Goal: Task Accomplishment & Management: Use online tool/utility

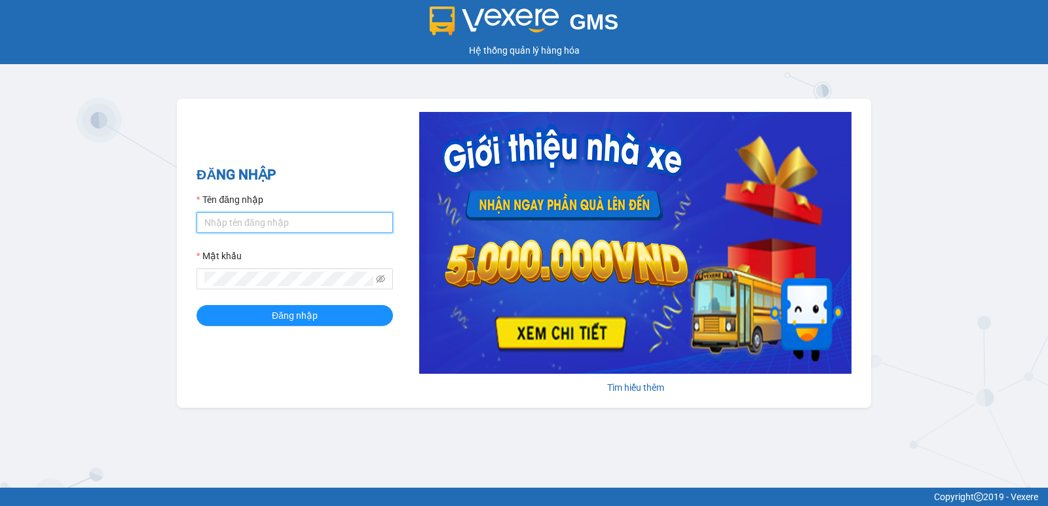
click at [301, 222] on input "Tên đăng nhập" at bounding box center [294, 222] width 196 height 21
type input "congphat.vtp"
click at [196, 305] on button "Đăng nhập" at bounding box center [294, 315] width 196 height 21
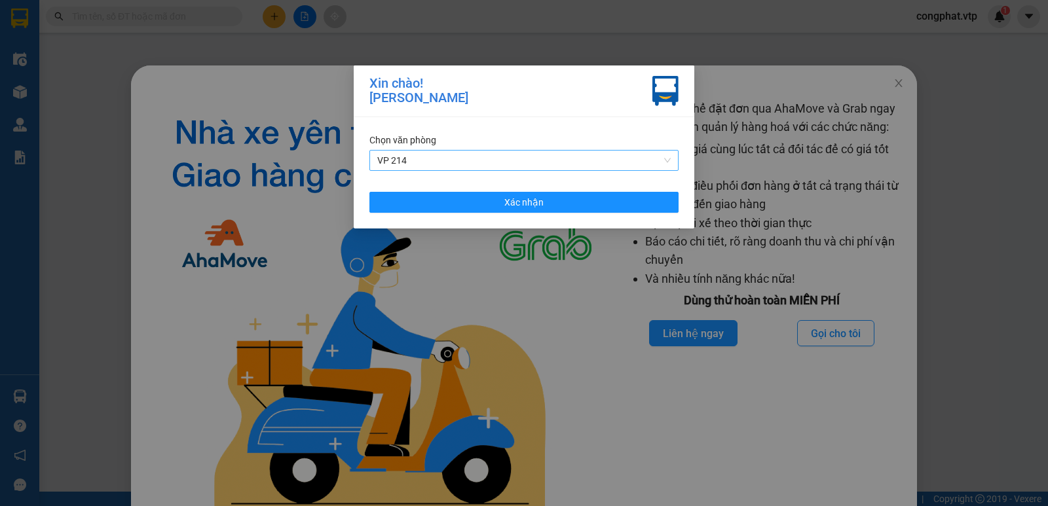
click at [577, 166] on span "VP 214" at bounding box center [523, 161] width 293 height 20
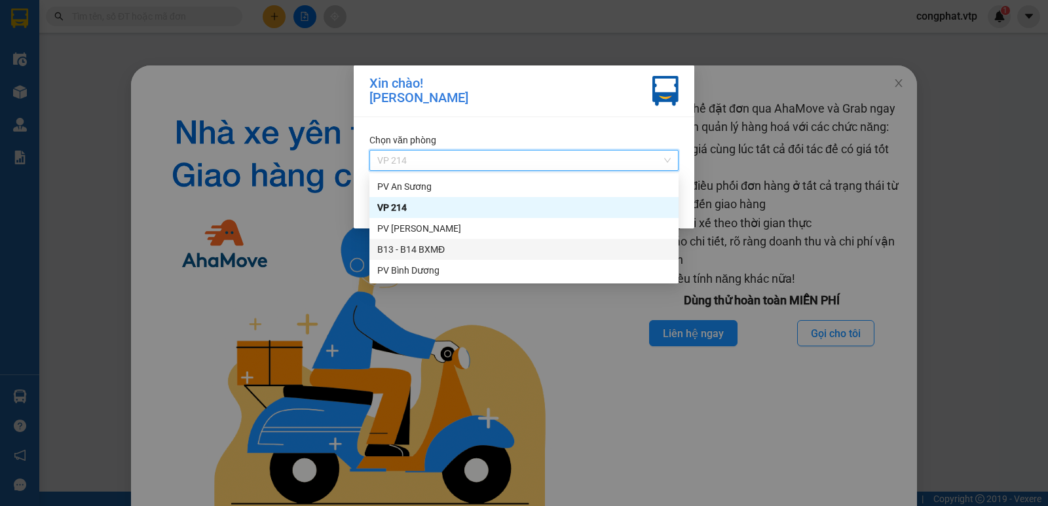
click at [487, 243] on div "B13 - B14 BXMĐ" at bounding box center [523, 249] width 293 height 14
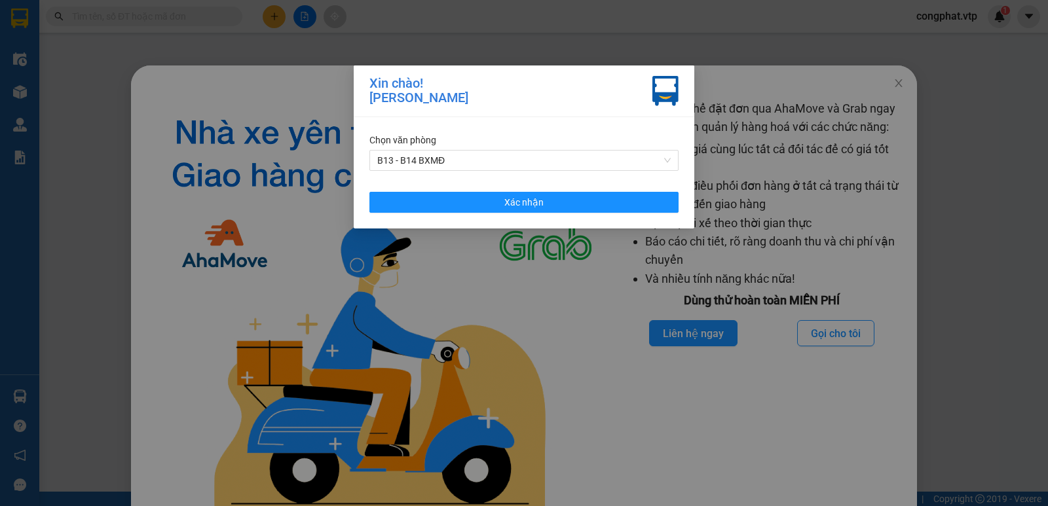
click at [525, 214] on div "[PERSON_NAME] B13 - B14 BXMĐ Xác [PERSON_NAME]" at bounding box center [524, 172] width 341 height 111
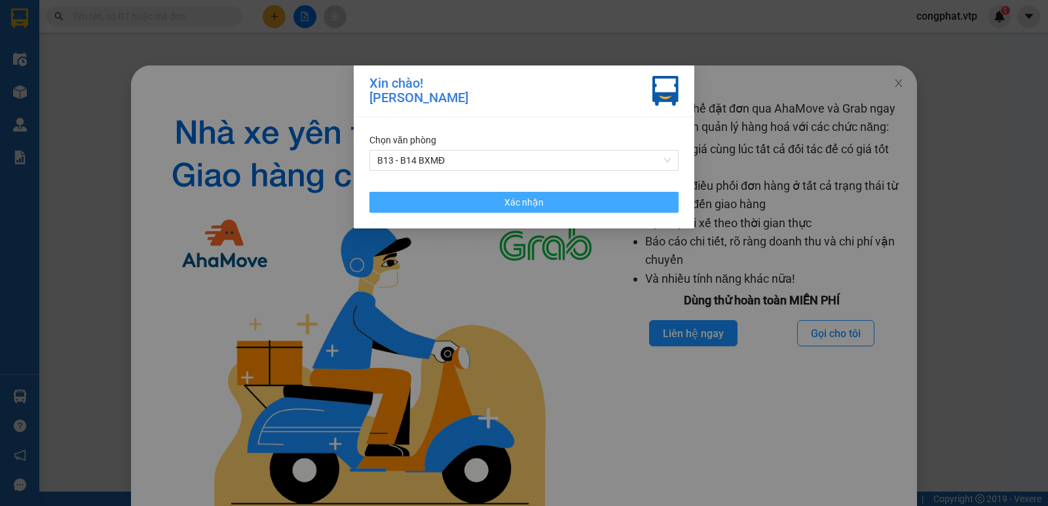
click at [528, 208] on span "Xác nhận" at bounding box center [523, 202] width 39 height 14
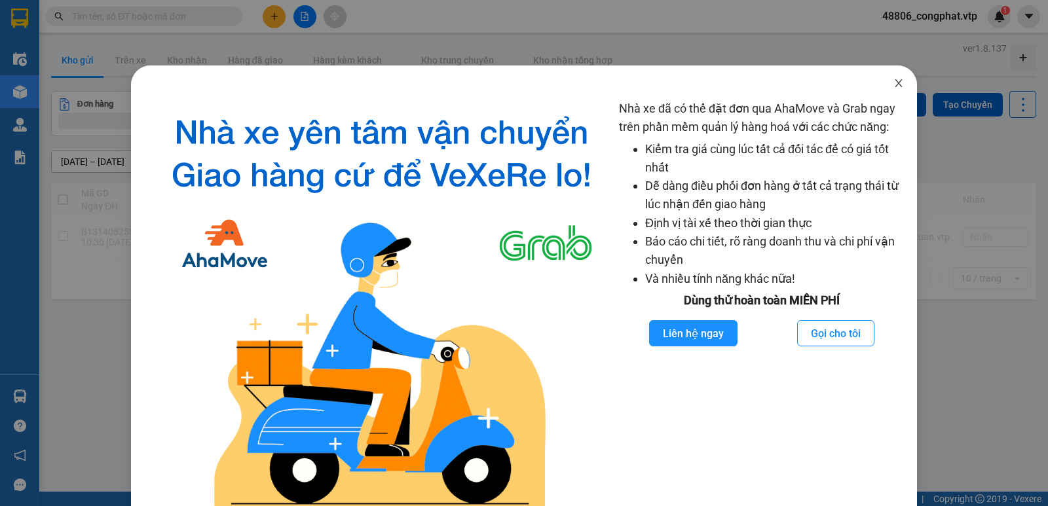
click at [893, 88] on icon "close" at bounding box center [898, 83] width 10 height 10
